Goal: Information Seeking & Learning: Learn about a topic

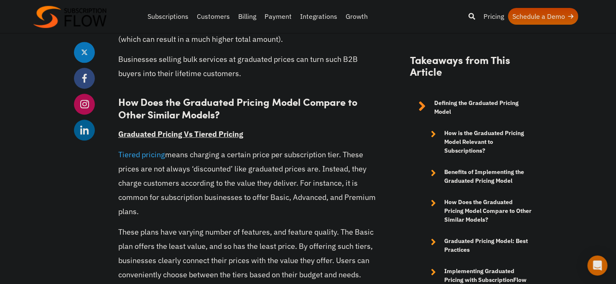
click at [205, 208] on p "Tiered pricing means charging a certain price per subscription tier. These pric…" at bounding box center [247, 184] width 258 height 72
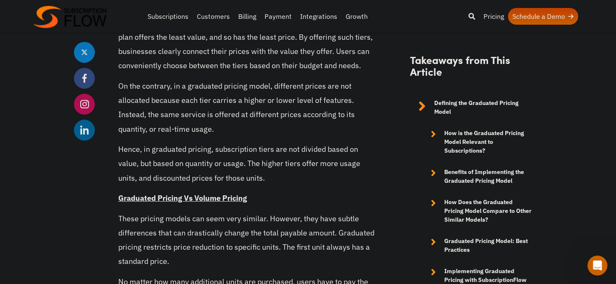
scroll to position [2752, 0]
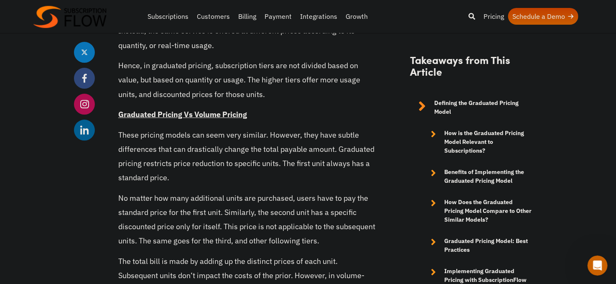
click at [157, 137] on p "These pricing models can seem very similar. However, they have subtle differenc…" at bounding box center [247, 156] width 258 height 57
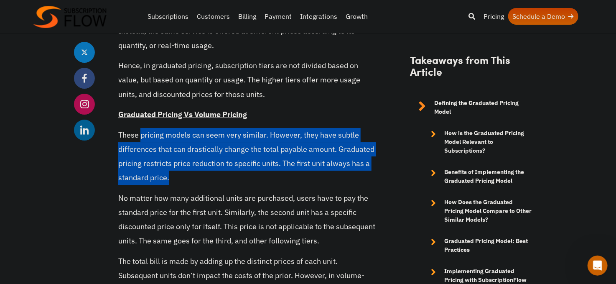
drag, startPoint x: 141, startPoint y: 135, endPoint x: 200, endPoint y: 172, distance: 70.1
click at [200, 172] on p "These pricing models can seem very similar. However, they have subtle differenc…" at bounding box center [247, 156] width 258 height 57
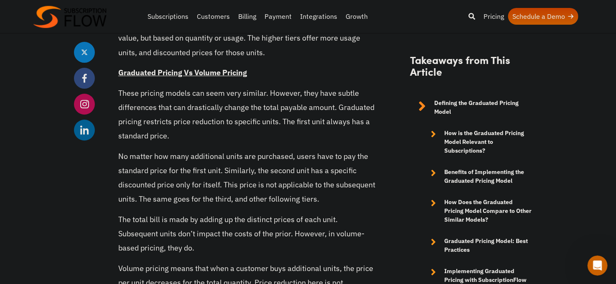
scroll to position [2836, 0]
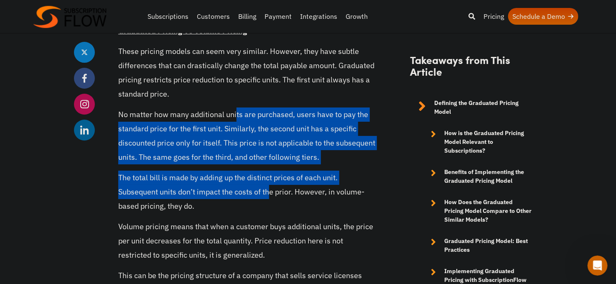
drag, startPoint x: 236, startPoint y: 113, endPoint x: 273, endPoint y: 190, distance: 85.7
click at [273, 190] on p "The total bill is made by adding up the distinct prices of each unit. Subsequen…" at bounding box center [247, 192] width 258 height 43
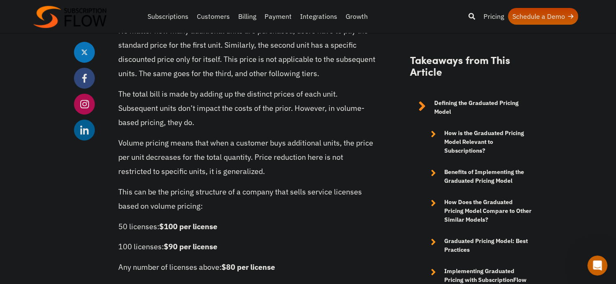
scroll to position [2961, 0]
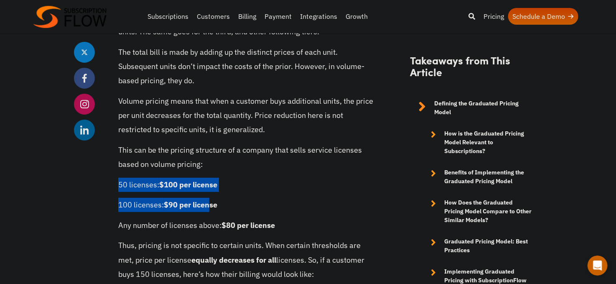
drag, startPoint x: 120, startPoint y: 181, endPoint x: 211, endPoint y: 183, distance: 91.6
click at [211, 183] on p "50 licenses: $100 per license" at bounding box center [247, 185] width 258 height 14
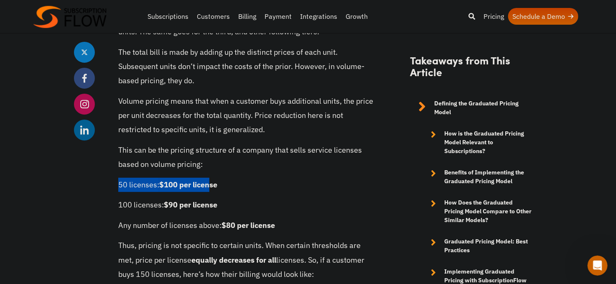
click at [213, 181] on strong "$100 per license" at bounding box center [188, 185] width 58 height 10
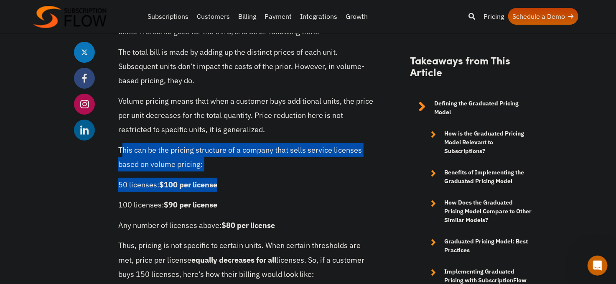
drag, startPoint x: 123, startPoint y: 146, endPoint x: 230, endPoint y: 179, distance: 112.6
click at [230, 179] on p "50 licenses: $100 per license" at bounding box center [247, 185] width 258 height 14
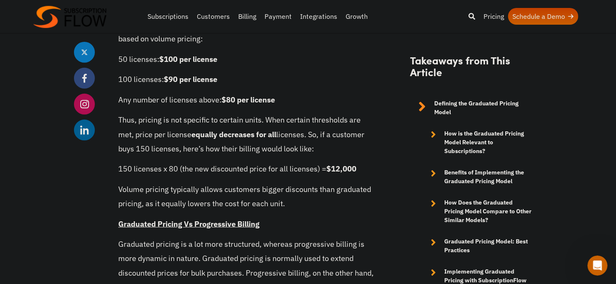
scroll to position [3129, 0]
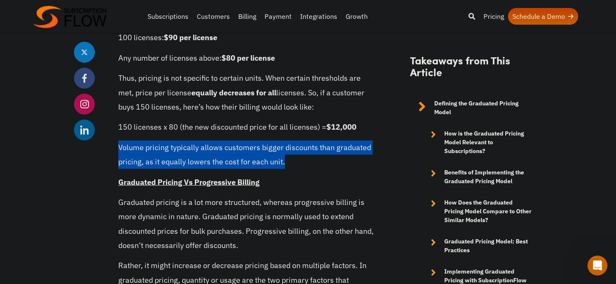
drag, startPoint x: 118, startPoint y: 147, endPoint x: 291, endPoint y: 163, distance: 173.9
click at [291, 163] on p "Volume pricing typically allows customers bigger discounts than graduated prici…" at bounding box center [247, 155] width 258 height 28
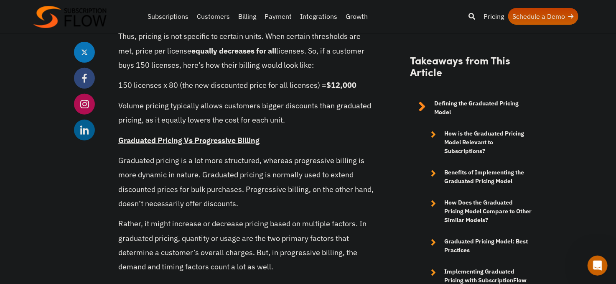
scroll to position [3212, 0]
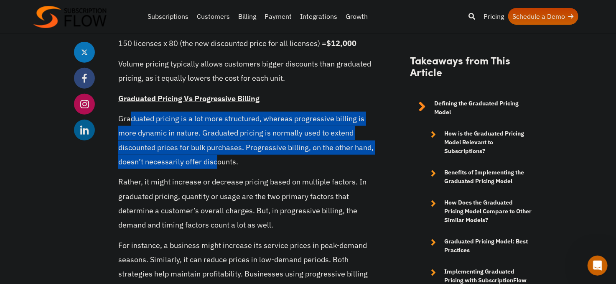
drag, startPoint x: 134, startPoint y: 118, endPoint x: 219, endPoint y: 168, distance: 98.8
click at [219, 168] on p "Graduated pricing is a lot more structured, whereas progressive billing is more…" at bounding box center [247, 140] width 258 height 57
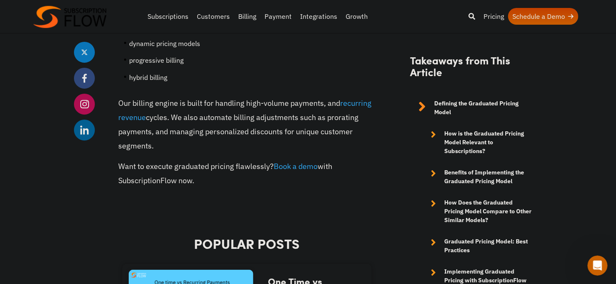
scroll to position [4383, 0]
